Goal: Transaction & Acquisition: Purchase product/service

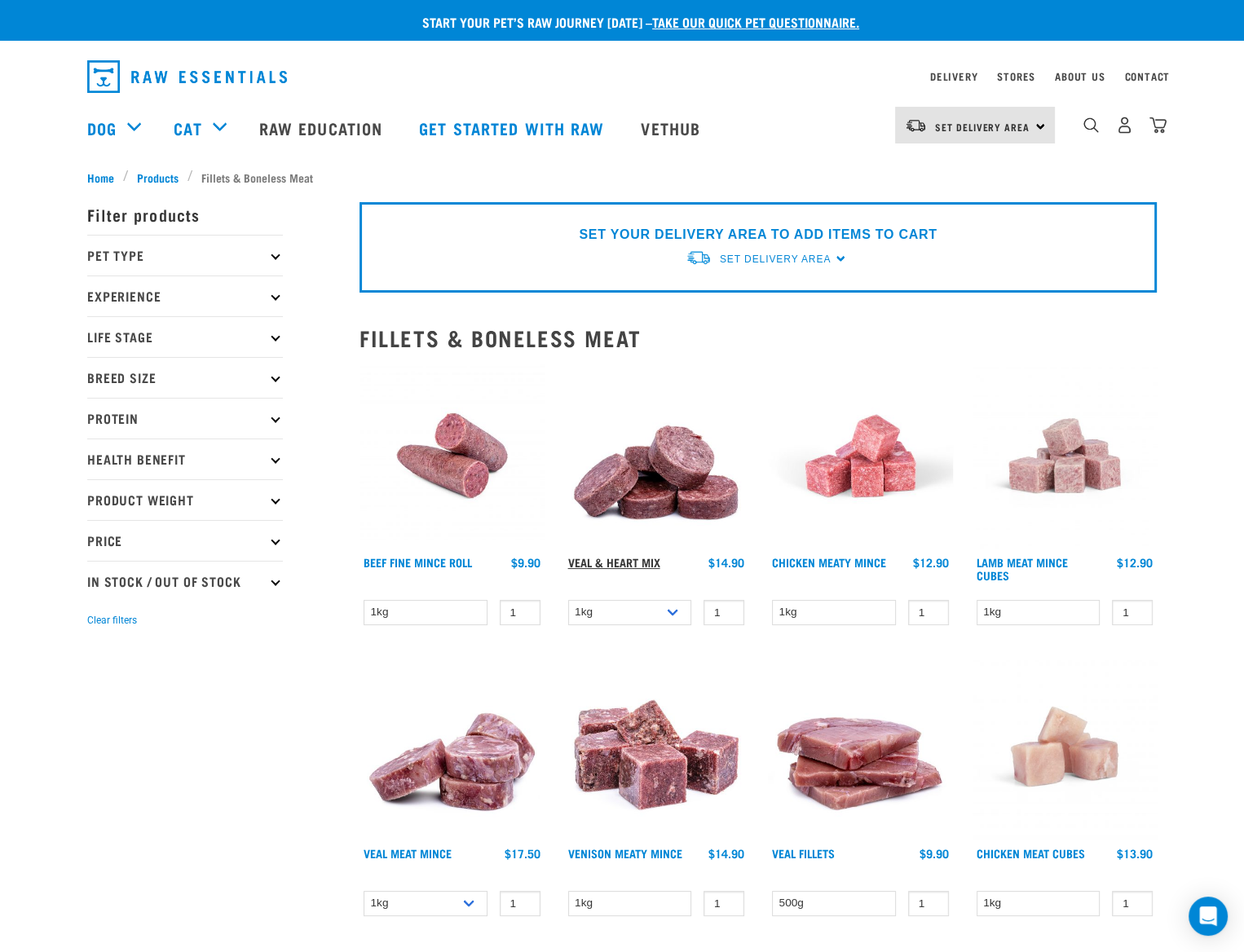
click at [619, 565] on link "Veal & Heart Mix" at bounding box center [613, 562] width 92 height 6
